Goal: Navigation & Orientation: Find specific page/section

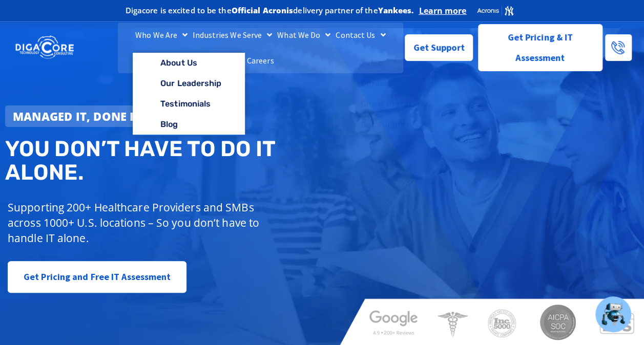
click at [149, 43] on link "Who We Are" at bounding box center [161, 35] width 57 height 26
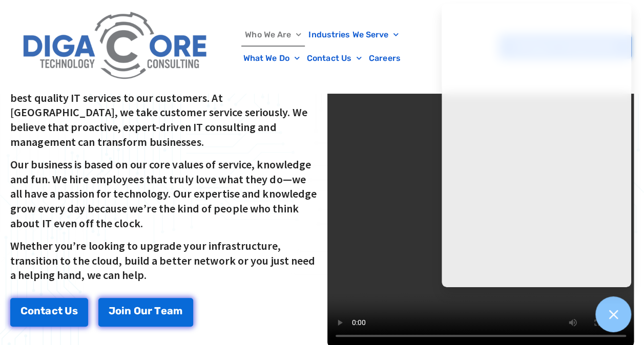
scroll to position [307, 0]
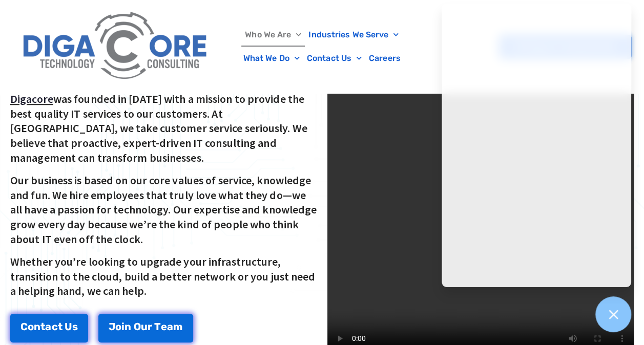
click at [290, 300] on div "Digacore was founded in [DATE] with a mission to provide the best quality IT se…" at bounding box center [163, 198] width 307 height 212
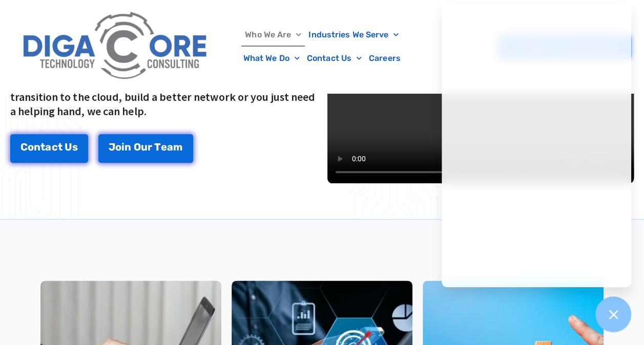
scroll to position [615, 0]
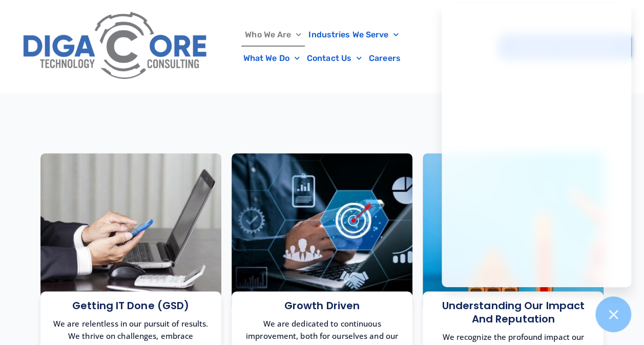
click at [350, 93] on div "Who We Are About Us Our Leadership Testimonials Blog Industries We Serve Health…" at bounding box center [322, 46] width 618 height 93
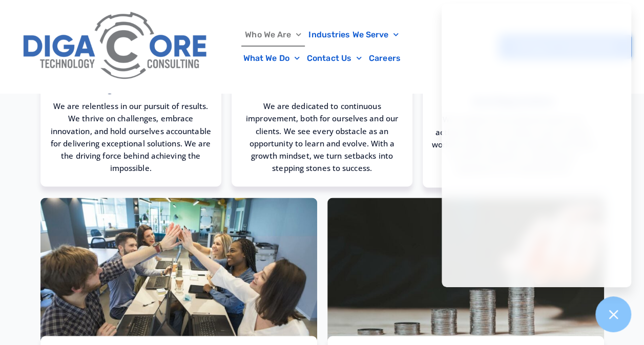
scroll to position [871, 0]
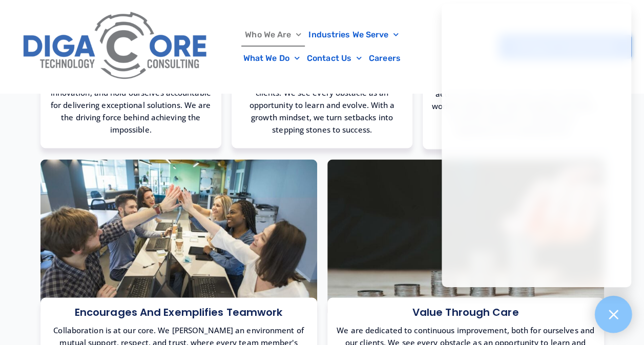
click at [618, 314] on icon at bounding box center [612, 314] width 13 height 13
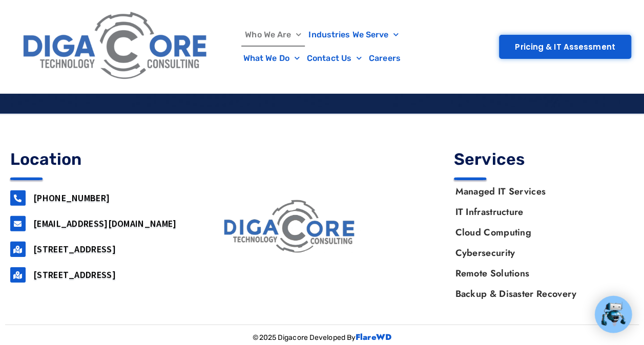
scroll to position [1442, 0]
